Goal: Find contact information: Find contact information

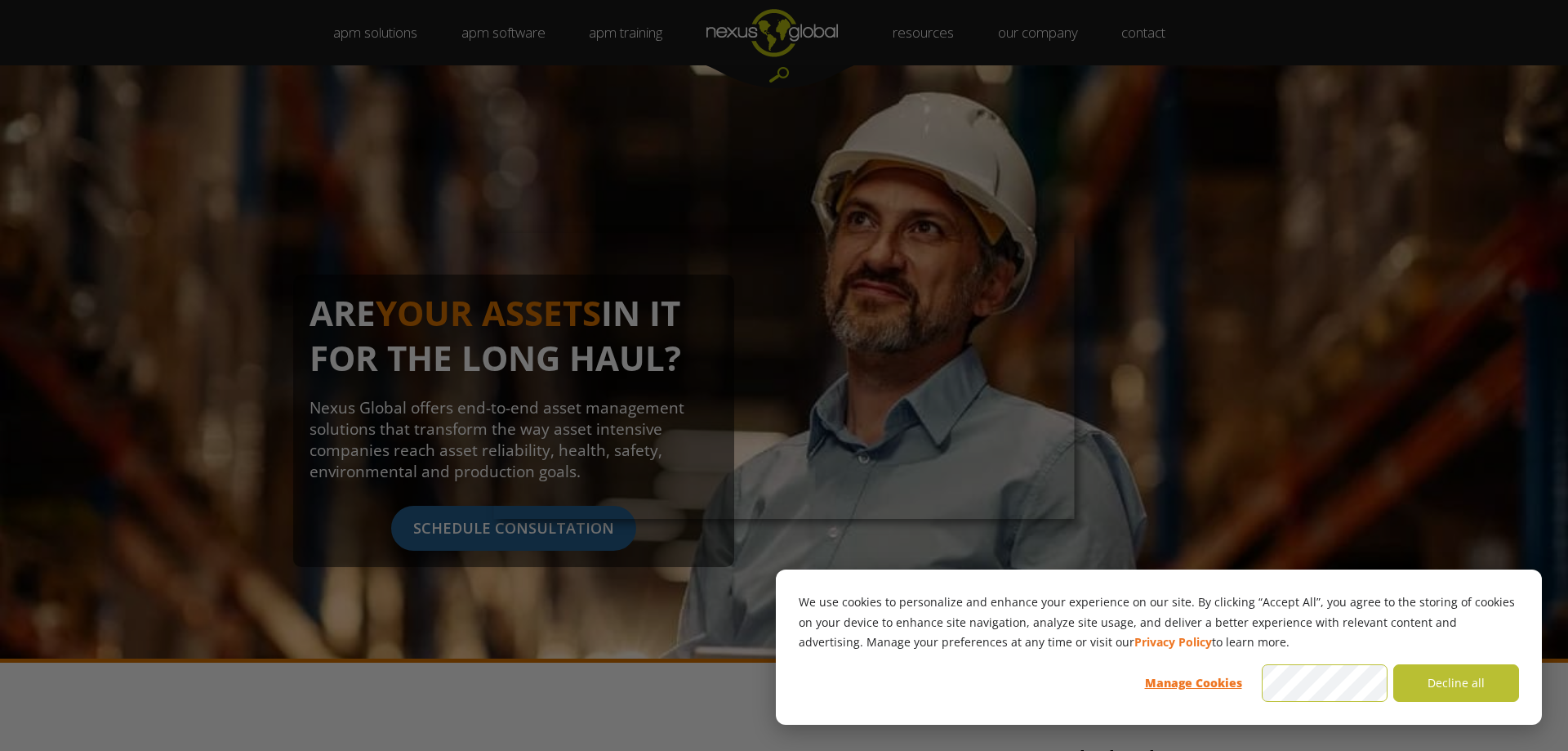
click at [916, 184] on div at bounding box center [791, 379] width 1583 height 758
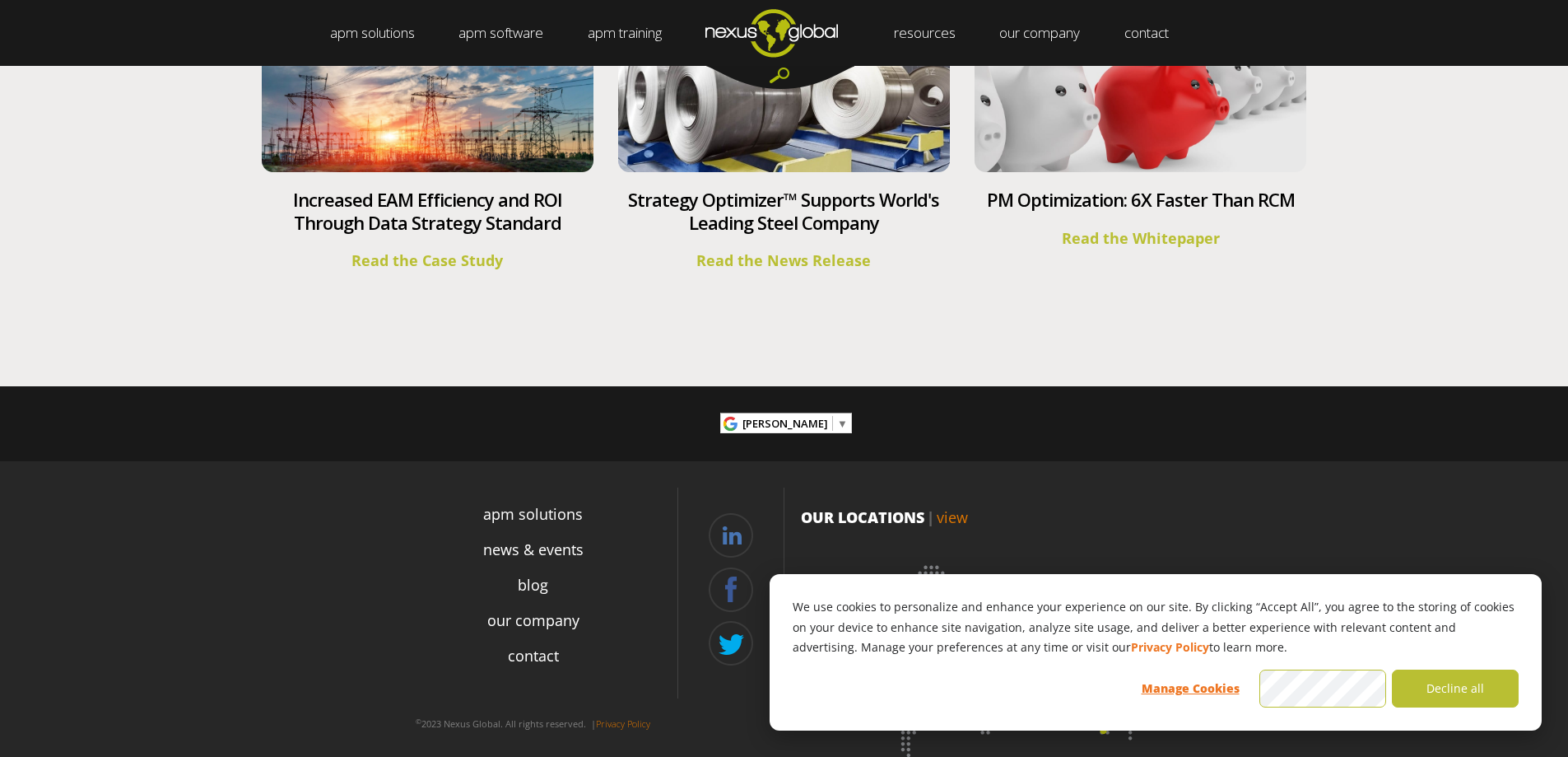
scroll to position [6105, 0]
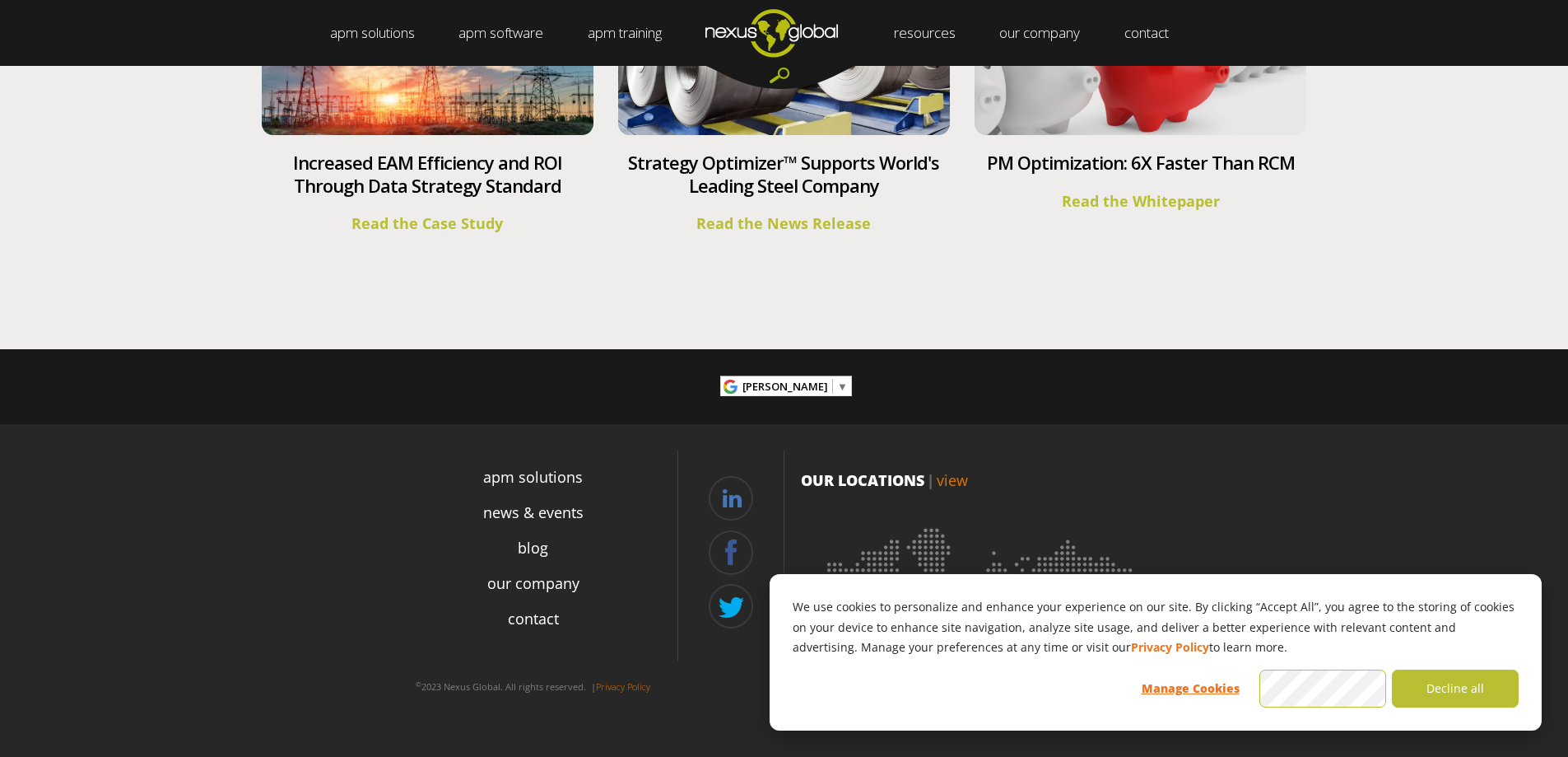
click at [837, 383] on span "▼" at bounding box center [843, 386] width 11 height 15
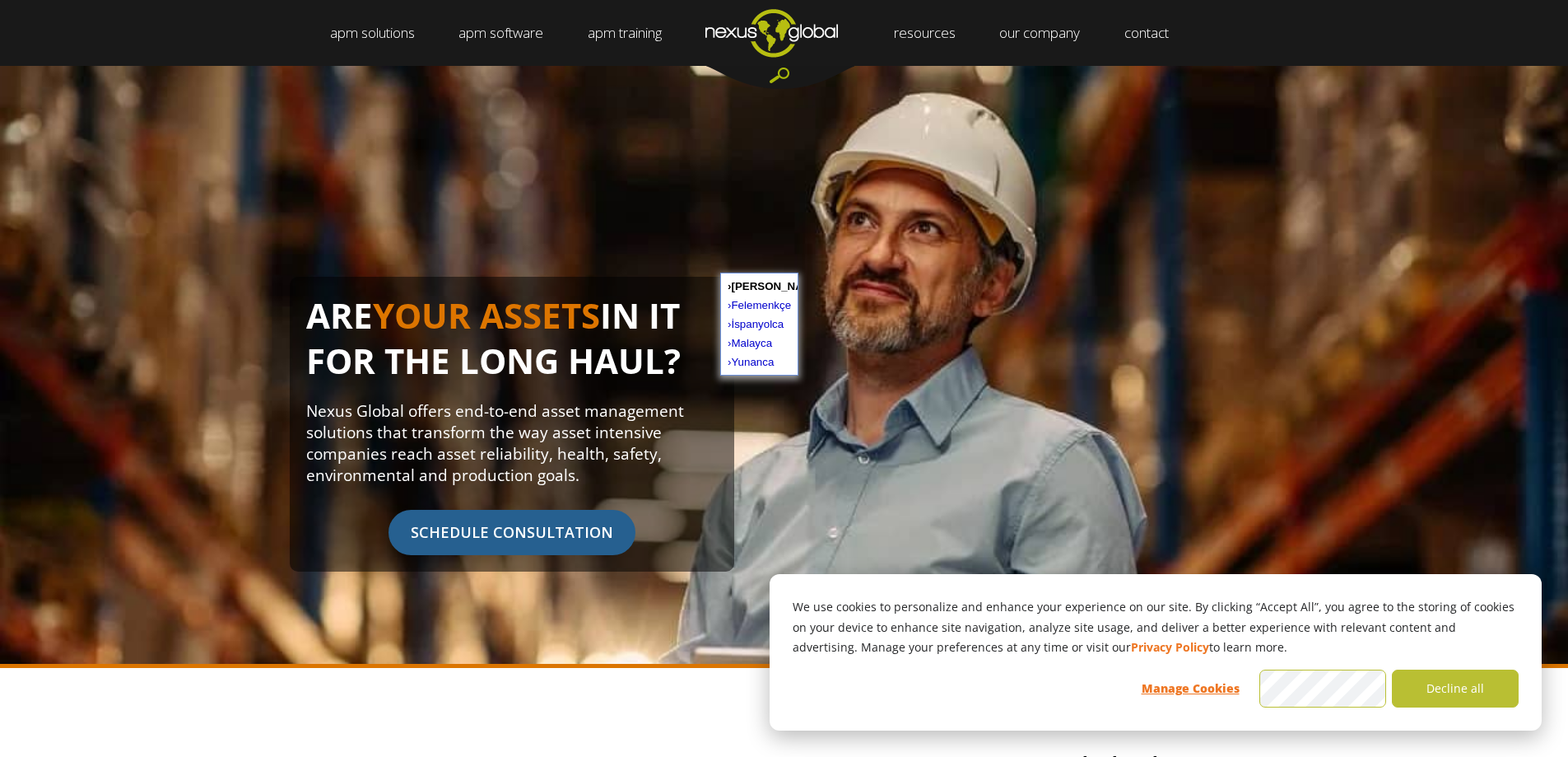
click at [956, 333] on div "ARE YOUR ASSETS IN IT FOR THE LONG HAUL? Nexus Global offers end-to-end asset m…" at bounding box center [784, 424] width 1022 height 294
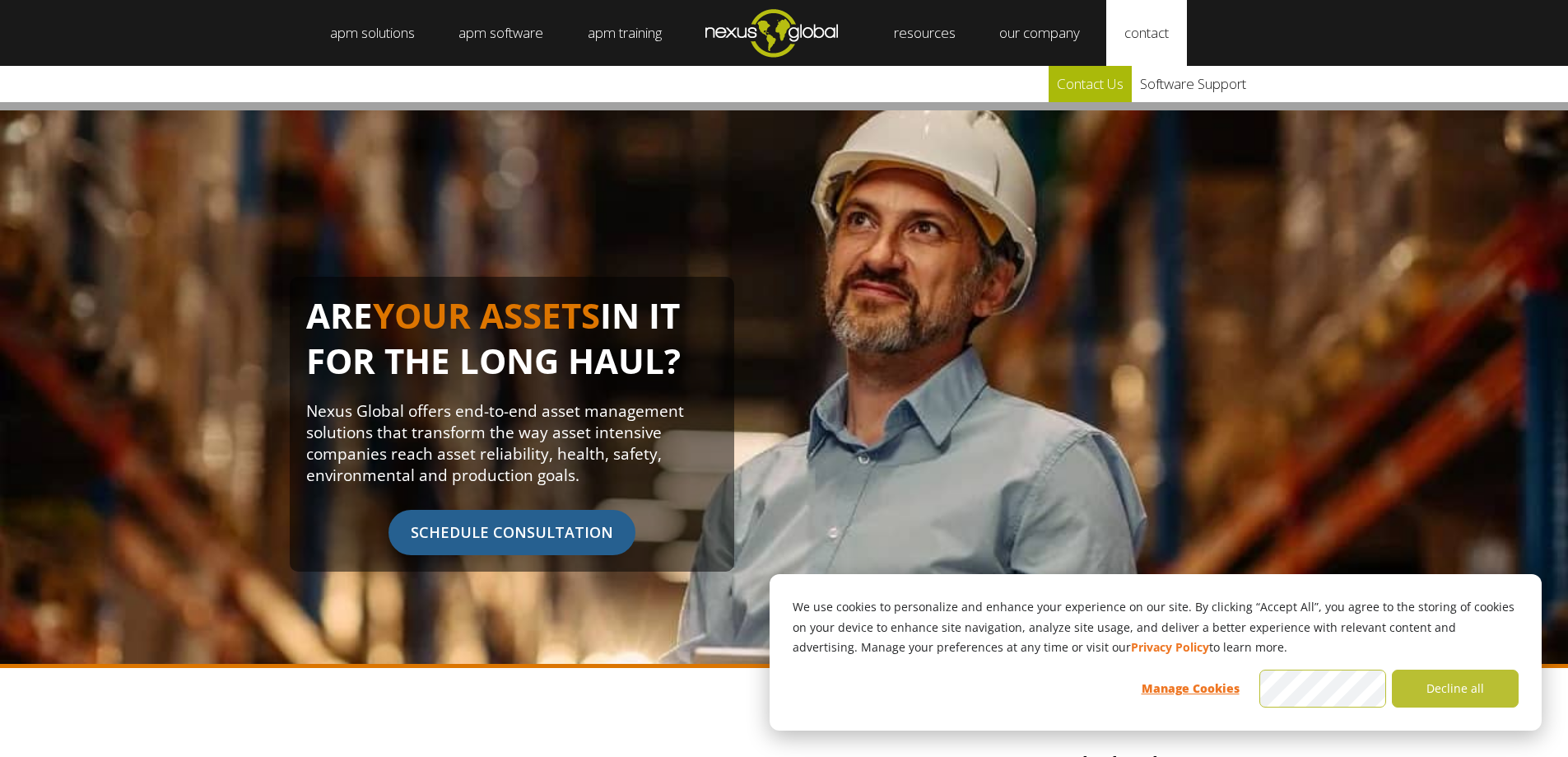
click at [1116, 81] on link "Contact Us" at bounding box center [1090, 83] width 83 height 36
